Goal: Task Accomplishment & Management: Use online tool/utility

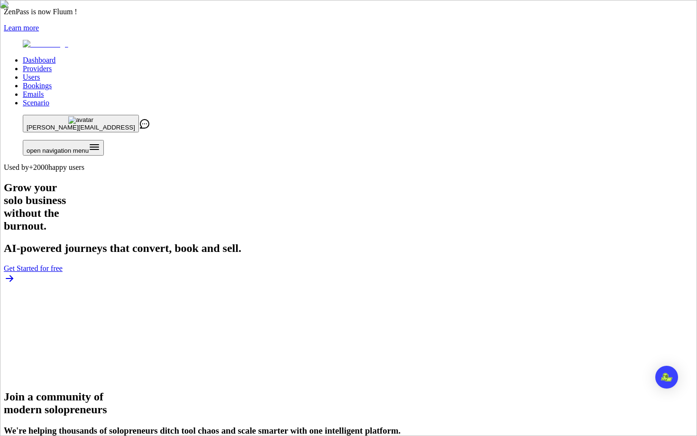
click at [40, 73] on link "Users" at bounding box center [31, 77] width 17 height 8
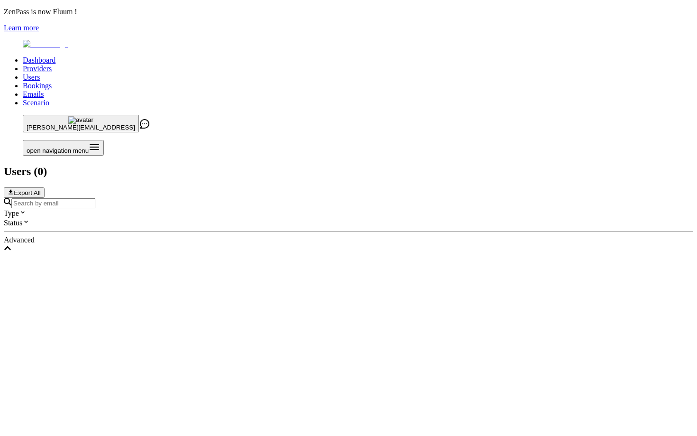
click at [95, 198] on input "Search by email" at bounding box center [53, 203] width 84 height 10
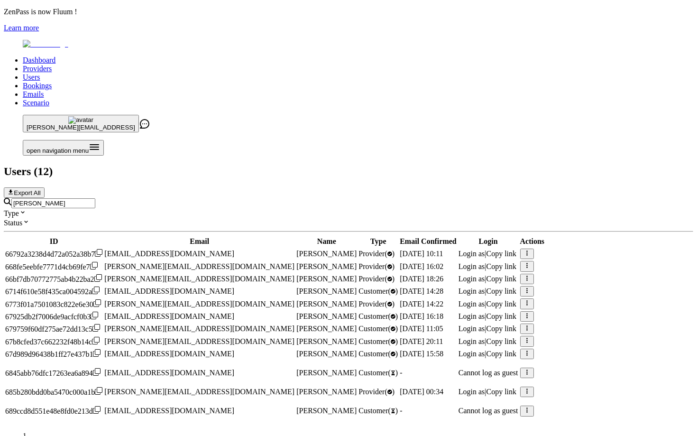
click at [95, 198] on input "[PERSON_NAME]" at bounding box center [53, 203] width 84 height 10
type input "[PERSON_NAME]"
click at [485, 387] on span "Login as" at bounding box center [471, 391] width 27 height 8
